Goal: Information Seeking & Learning: Learn about a topic

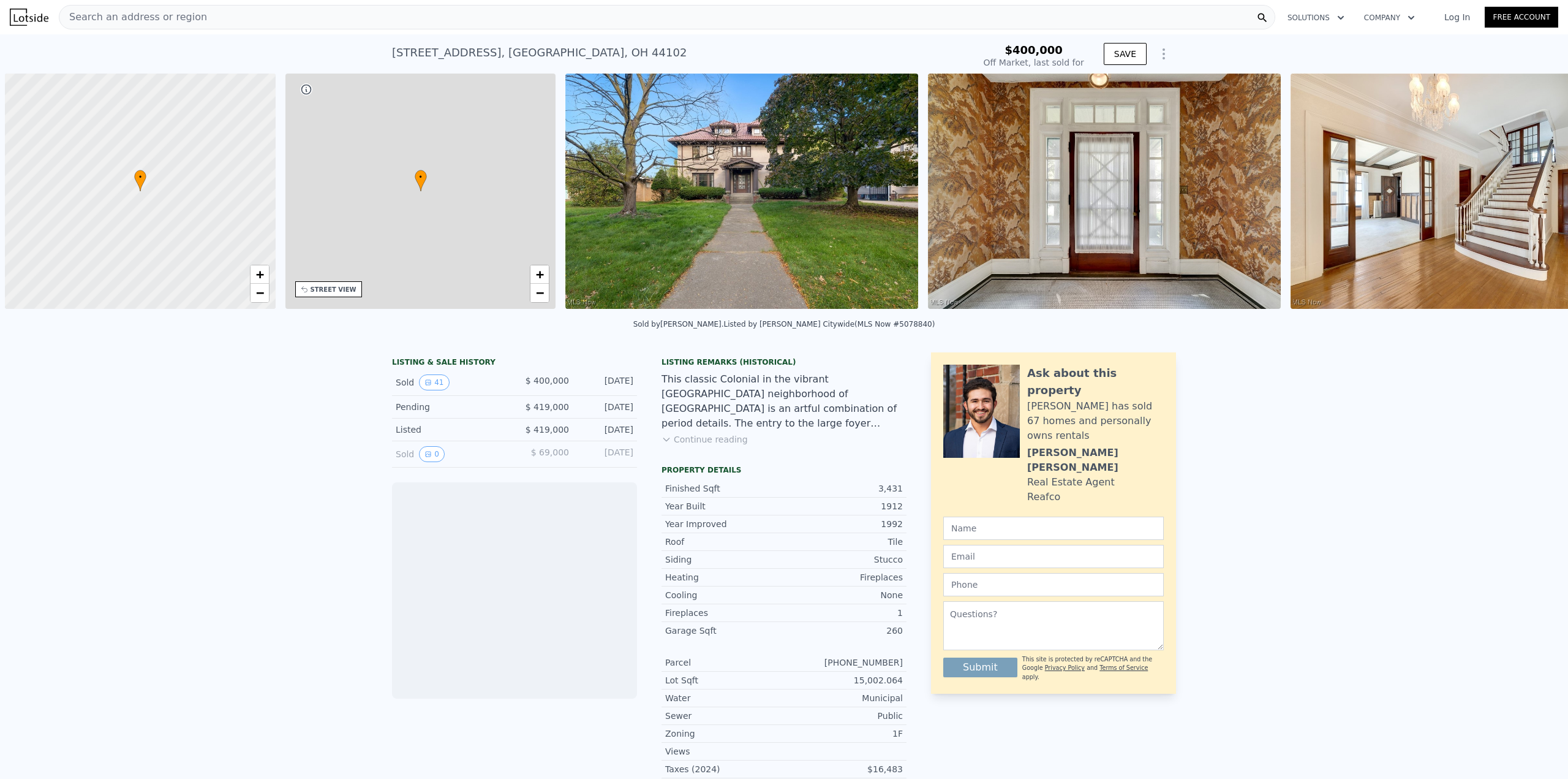
scroll to position [0, 5]
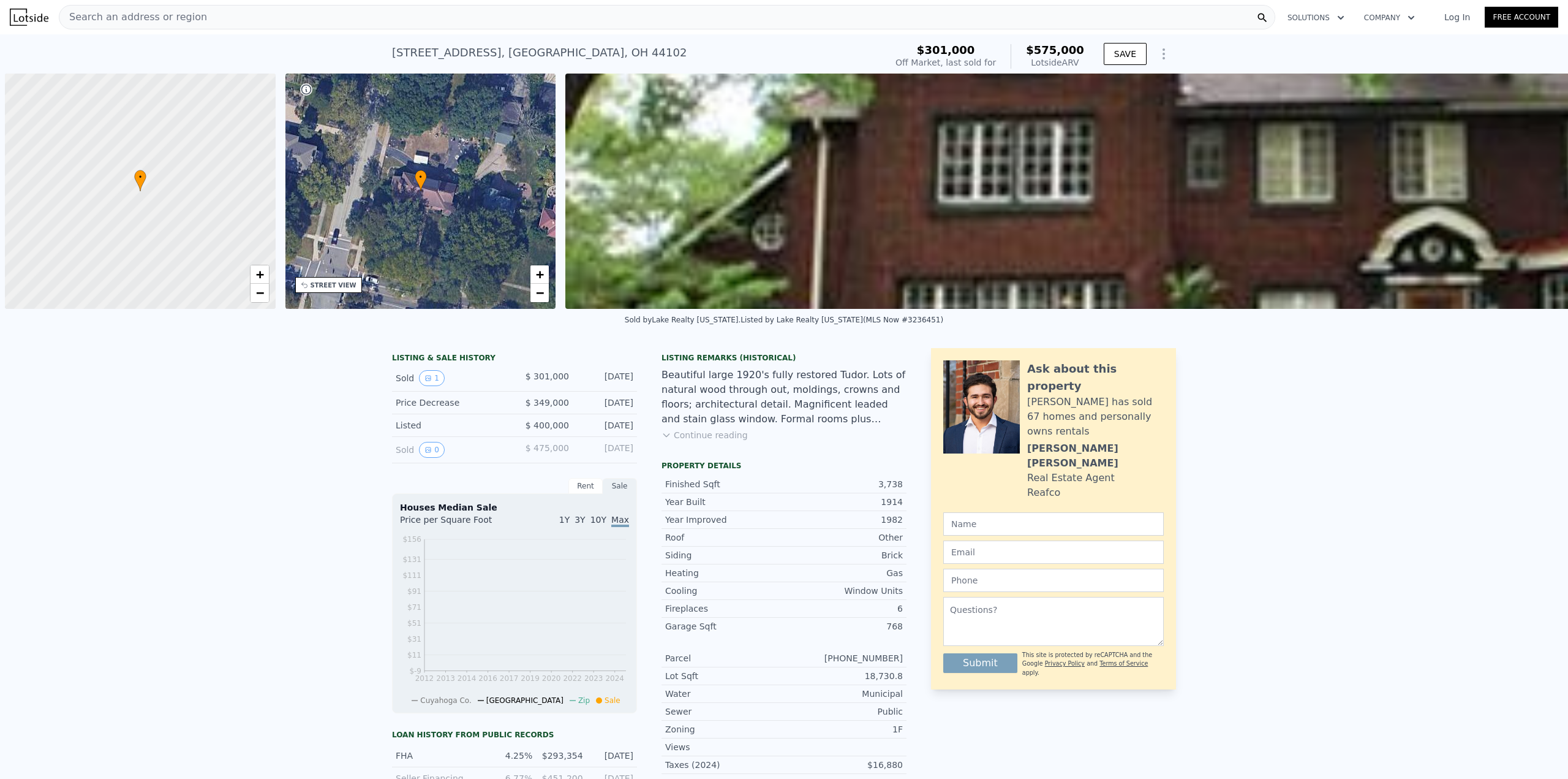
scroll to position [0, 5]
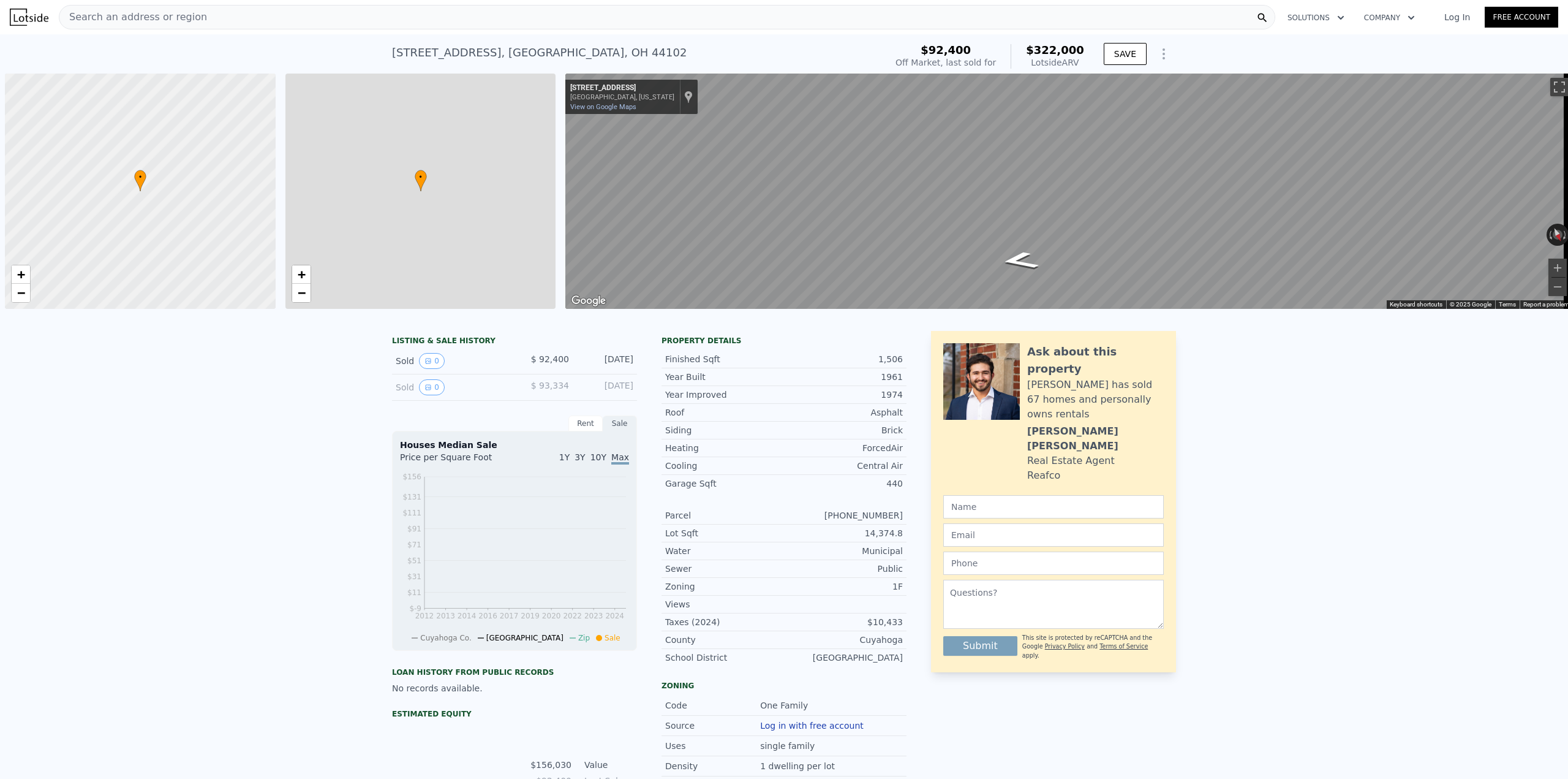
scroll to position [0, 5]
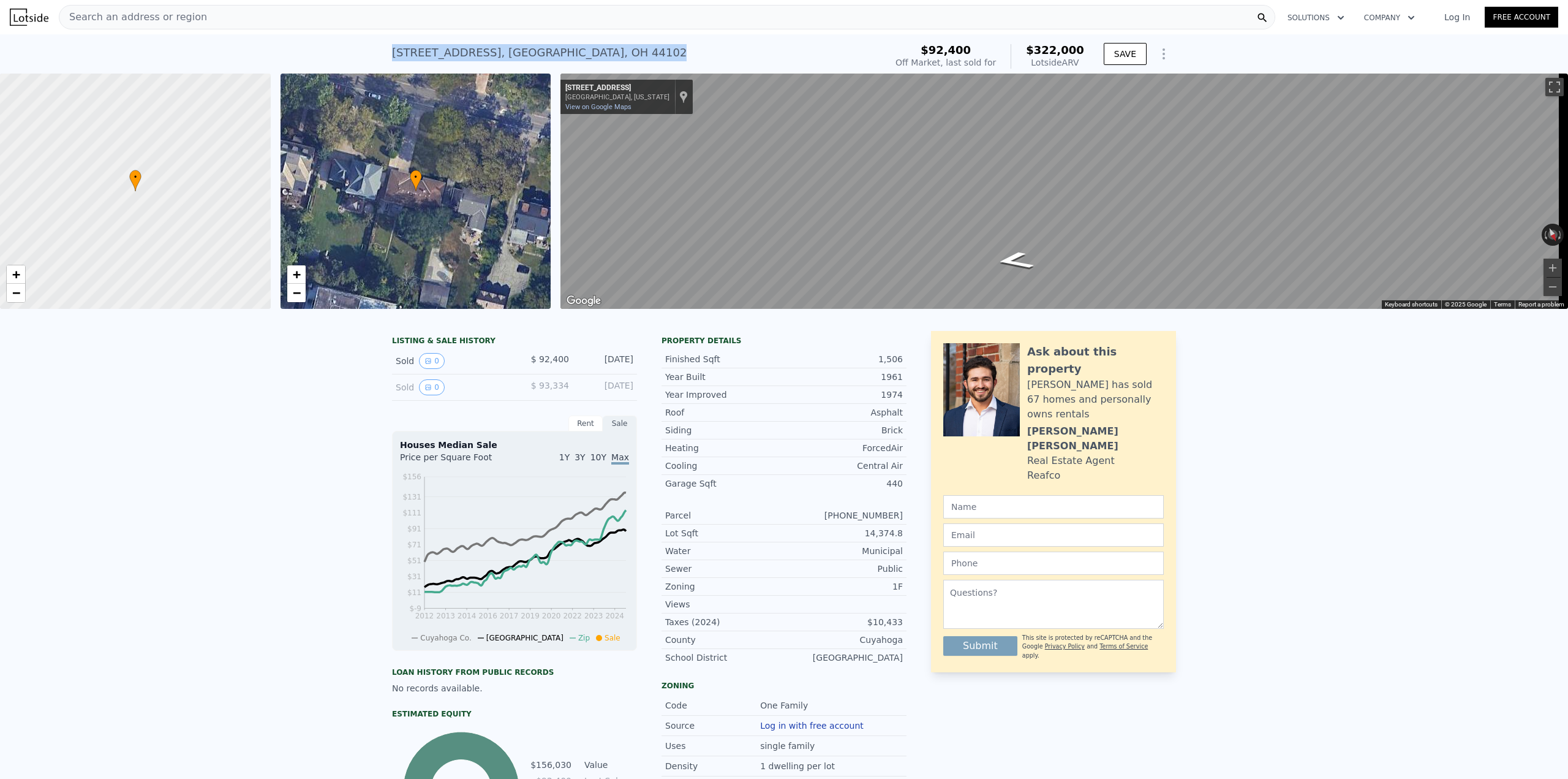
drag, startPoint x: 586, startPoint y: 50, endPoint x: 385, endPoint y: 51, distance: 201.0
click at [385, 51] on div "11317 Lake Ave , Cleveland , OH 44102 Sold Aug 2011 for $92,400 (~ARV $322k ) $…" at bounding box center [784, 54] width 1568 height 39
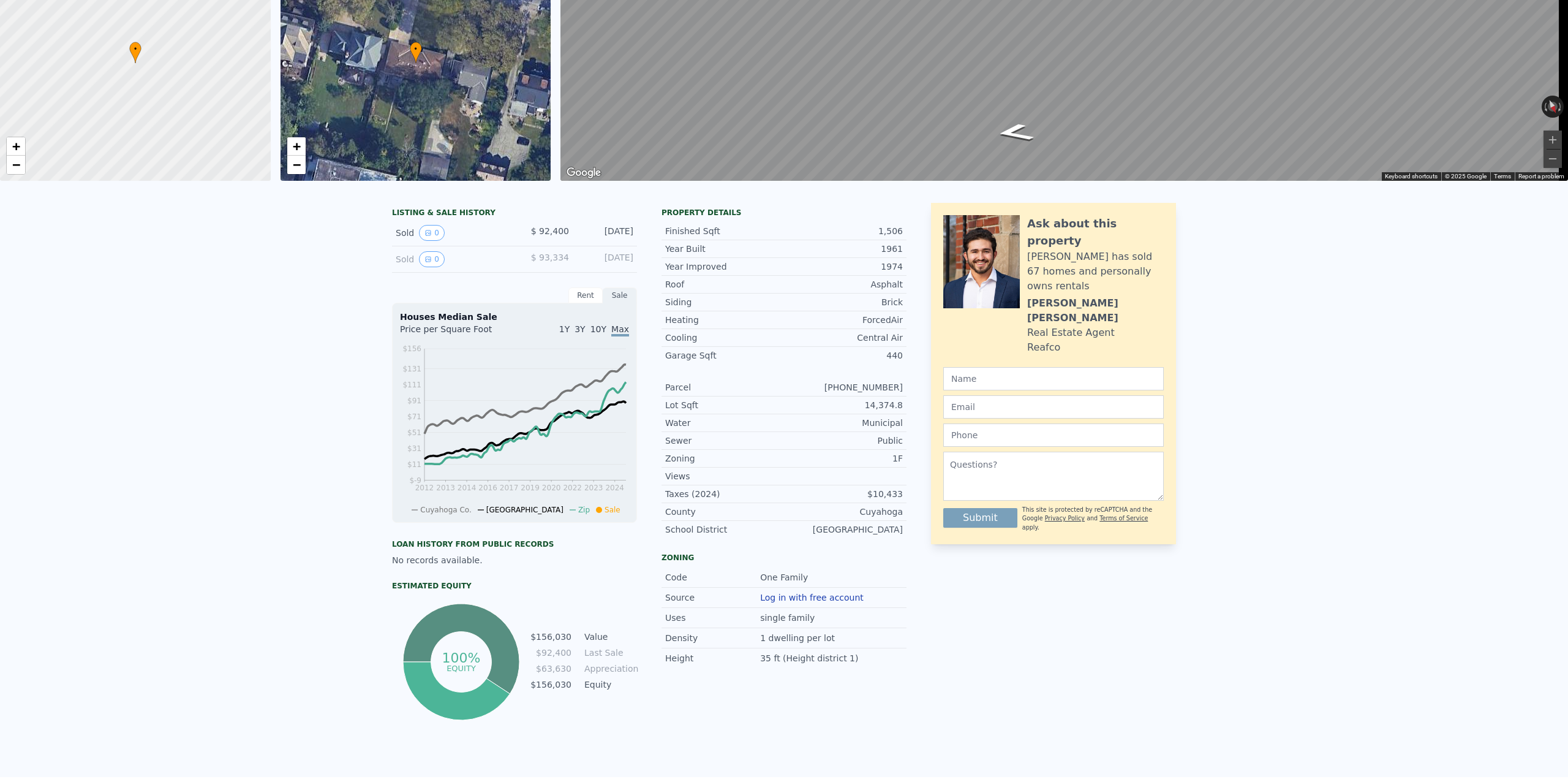
scroll to position [0, 0]
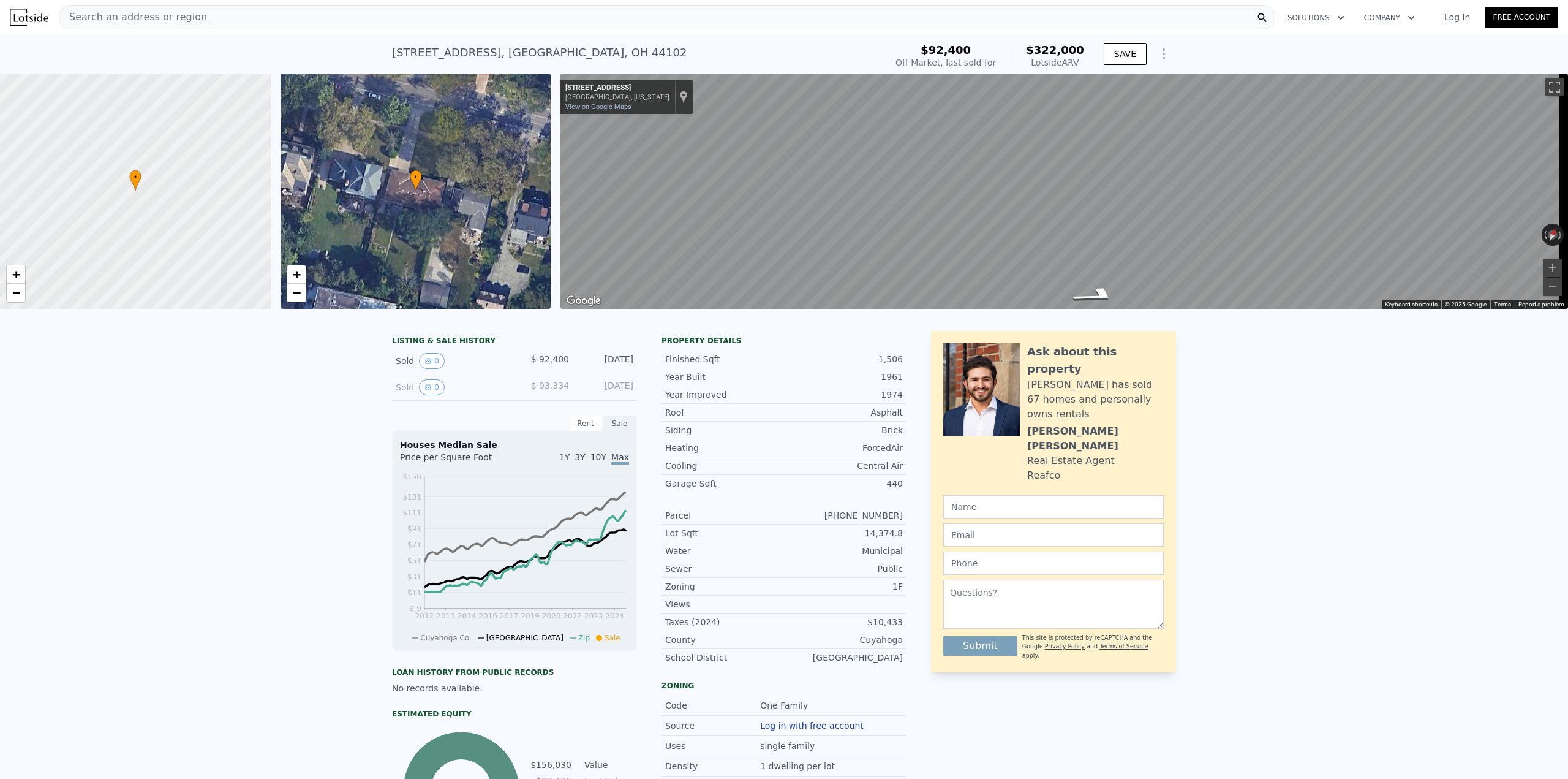
click at [1567, 197] on div "Search an address or region Solutions Company Open main menu Log In Free Accoun…" at bounding box center [784, 389] width 1568 height 779
click at [1567, 171] on div "Search an address or region Solutions Company Open main menu Log In Free Accoun…" at bounding box center [784, 389] width 1568 height 779
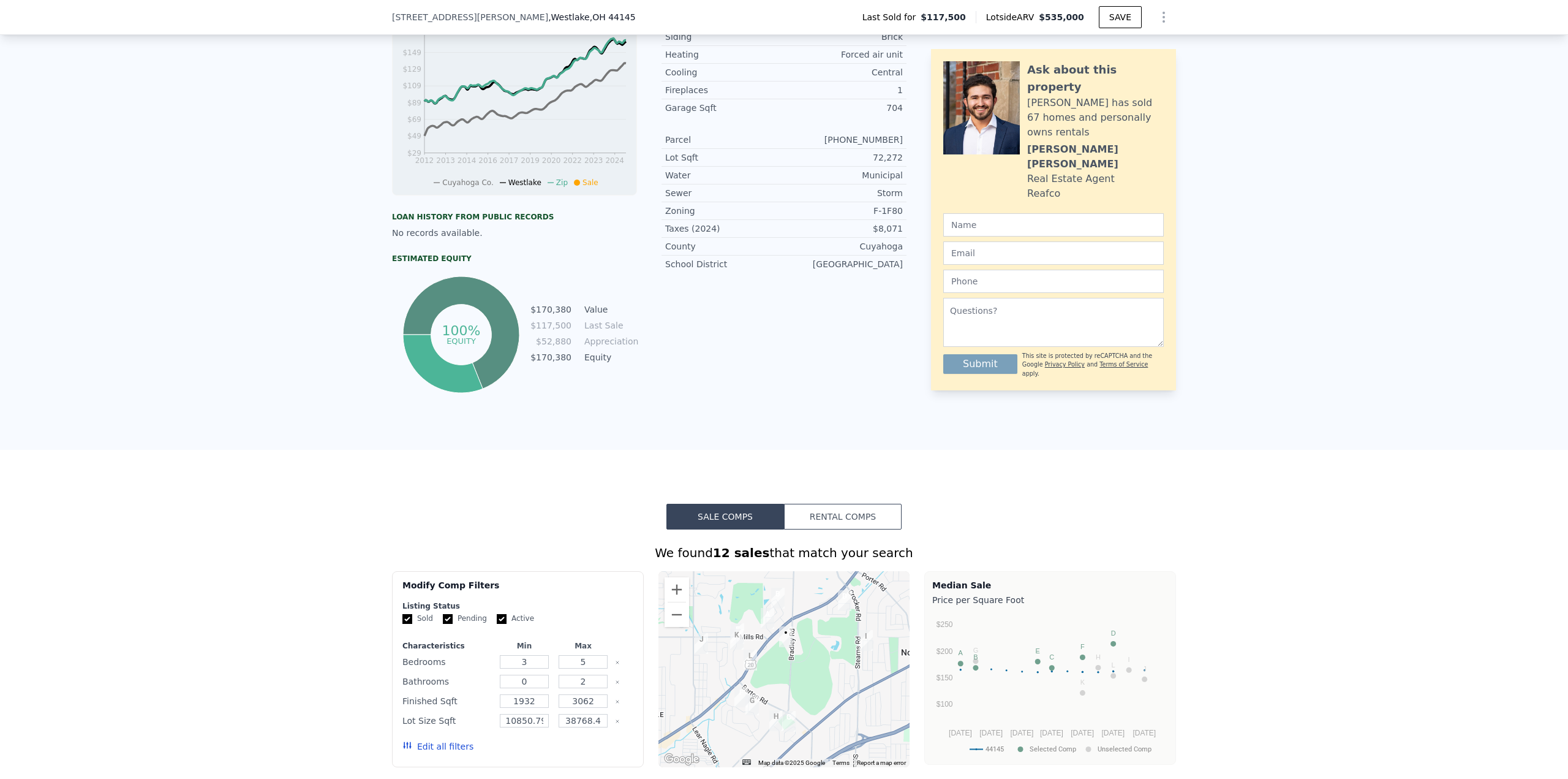
scroll to position [670, 0]
